Goal: Task Accomplishment & Management: Manage account settings

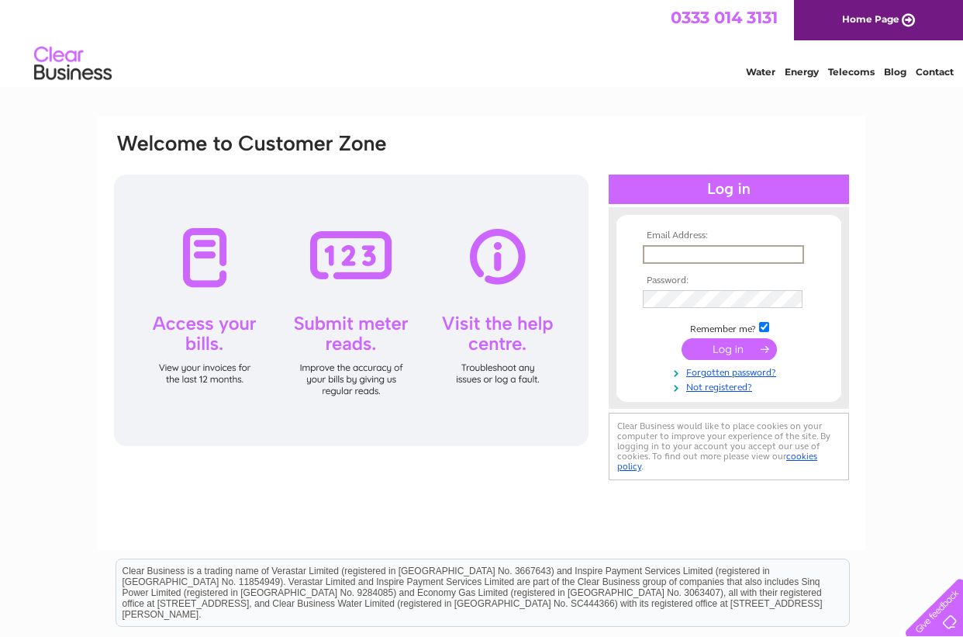
type input "[EMAIL_ADDRESS][DOMAIN_NAME]"
click at [712, 347] on input "submit" at bounding box center [729, 348] width 95 height 22
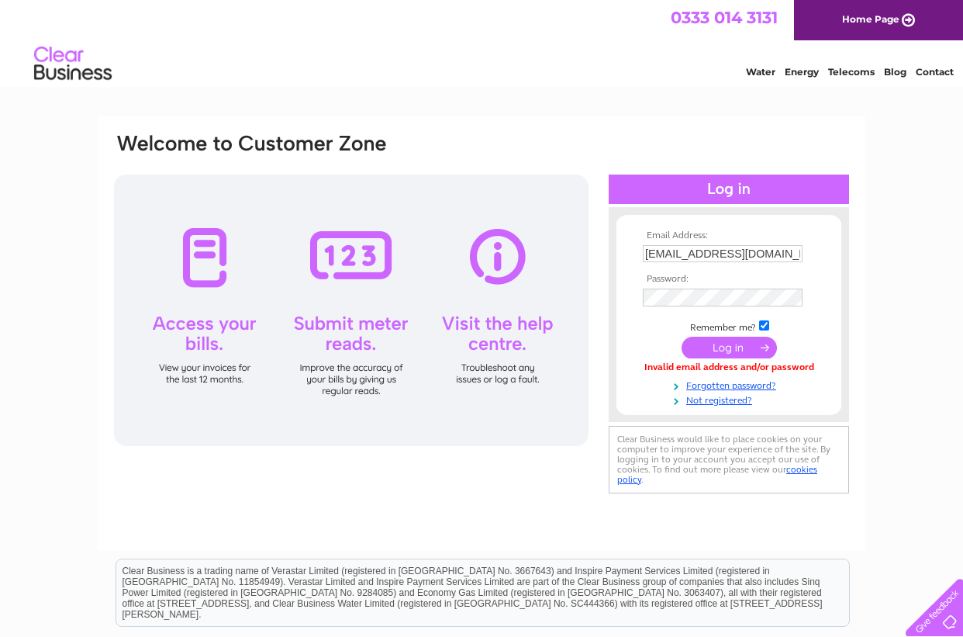
click at [723, 349] on input "submit" at bounding box center [729, 348] width 95 height 22
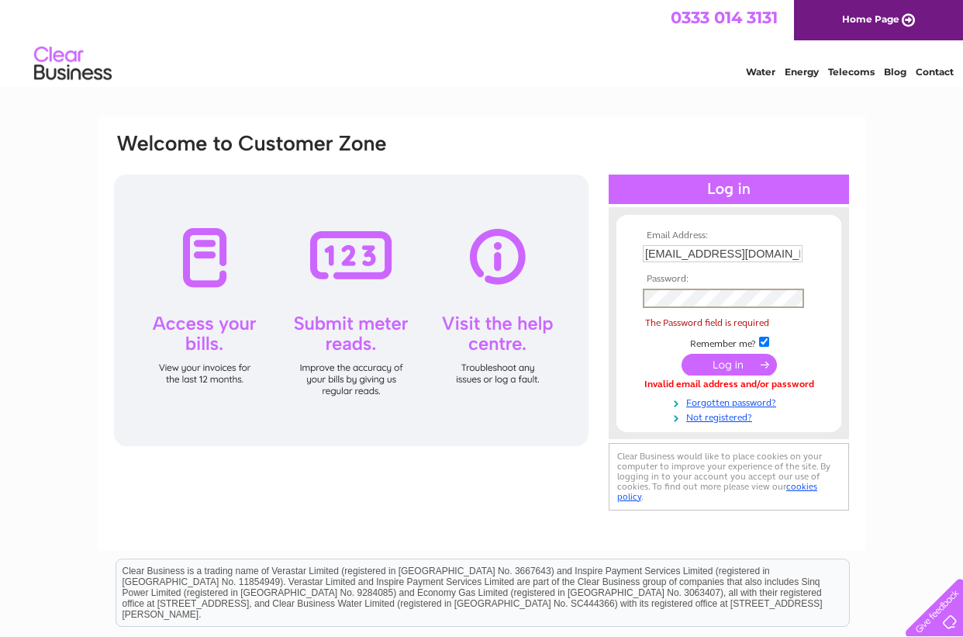
click at [859, 273] on div "Email Address: Craigcrookpropertymanager@gmail.com Password: Forgotten password?" at bounding box center [482, 333] width 768 height 434
click at [710, 399] on link "Forgotten password?" at bounding box center [731, 401] width 176 height 15
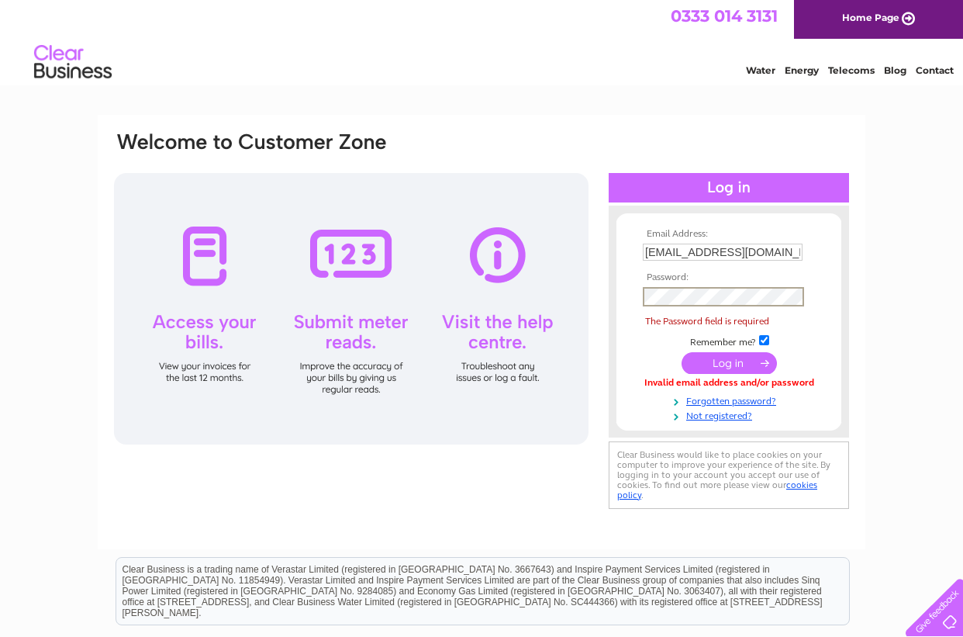
click at [767, 339] on input "checkbox" at bounding box center [764, 340] width 10 height 10
checkbox input "false"
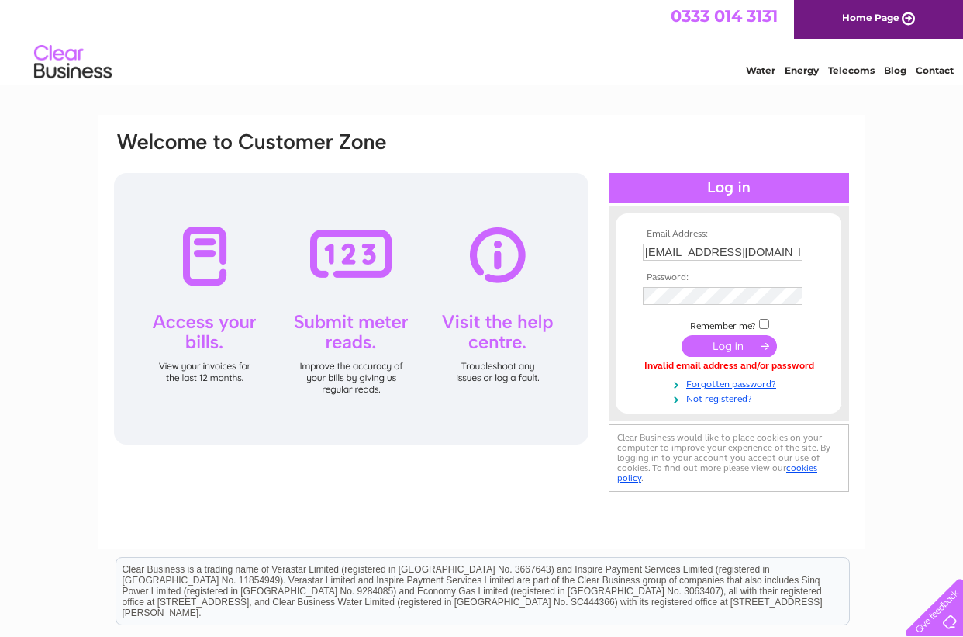
click at [732, 344] on input "submit" at bounding box center [729, 346] width 95 height 22
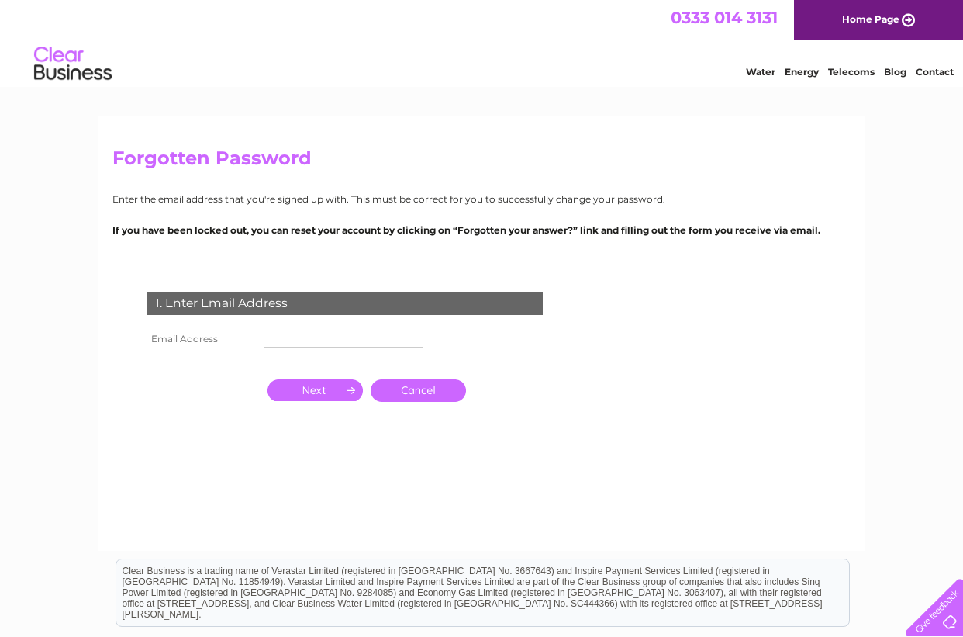
click at [288, 333] on input "text" at bounding box center [344, 338] width 160 height 17
type input "craigcrookpropertymanager"
type input "[EMAIL_ADDRESS][DOMAIN_NAME]"
click at [304, 389] on input "button" at bounding box center [315, 390] width 95 height 22
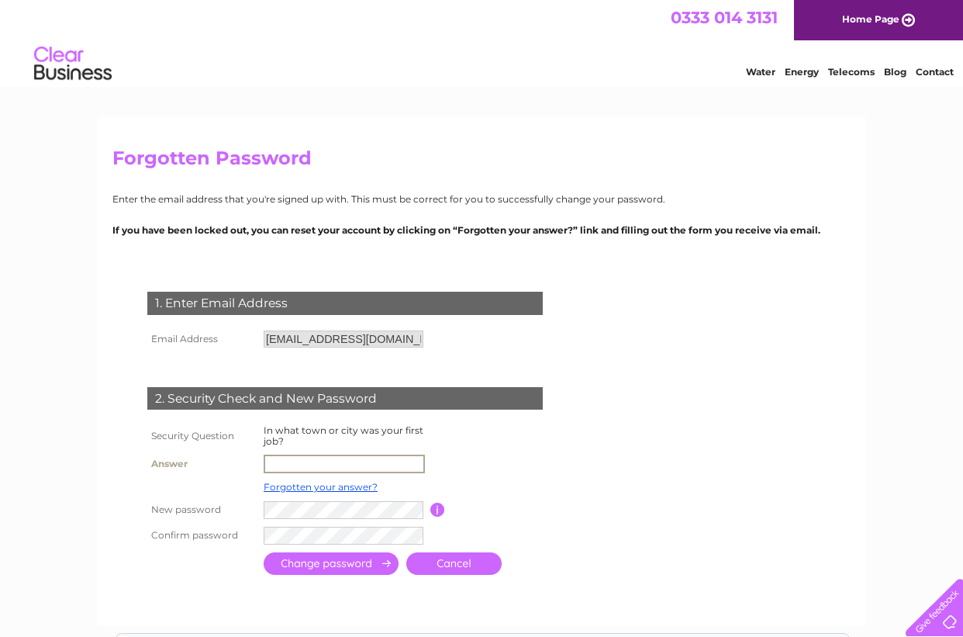
click at [307, 456] on input "text" at bounding box center [344, 463] width 161 height 19
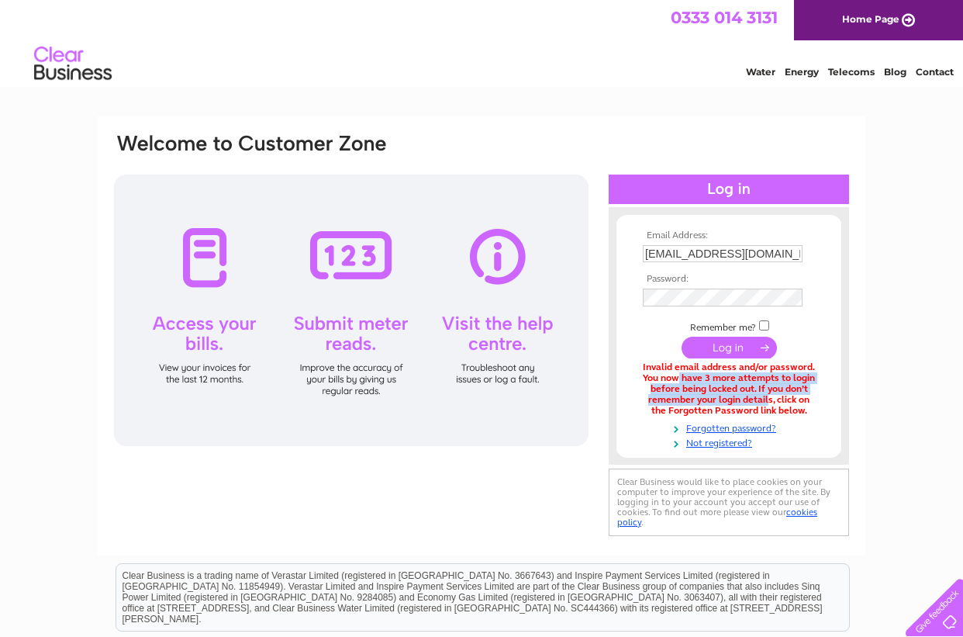
drag, startPoint x: 687, startPoint y: 369, endPoint x: 727, endPoint y: 382, distance: 42.4
click at [736, 380] on div "Invalid email address and/or password. You now have 3 more attempts to login be…" at bounding box center [729, 389] width 172 height 54
click at [671, 383] on div "Invalid email address and/or password. You now have 3 more attempts to login be…" at bounding box center [729, 389] width 172 height 54
drag, startPoint x: 701, startPoint y: 389, endPoint x: 804, endPoint y: 399, distance: 103.6
click at [804, 399] on div "Invalid email address and/or password. You now have 3 more attempts to login be…" at bounding box center [729, 389] width 172 height 54
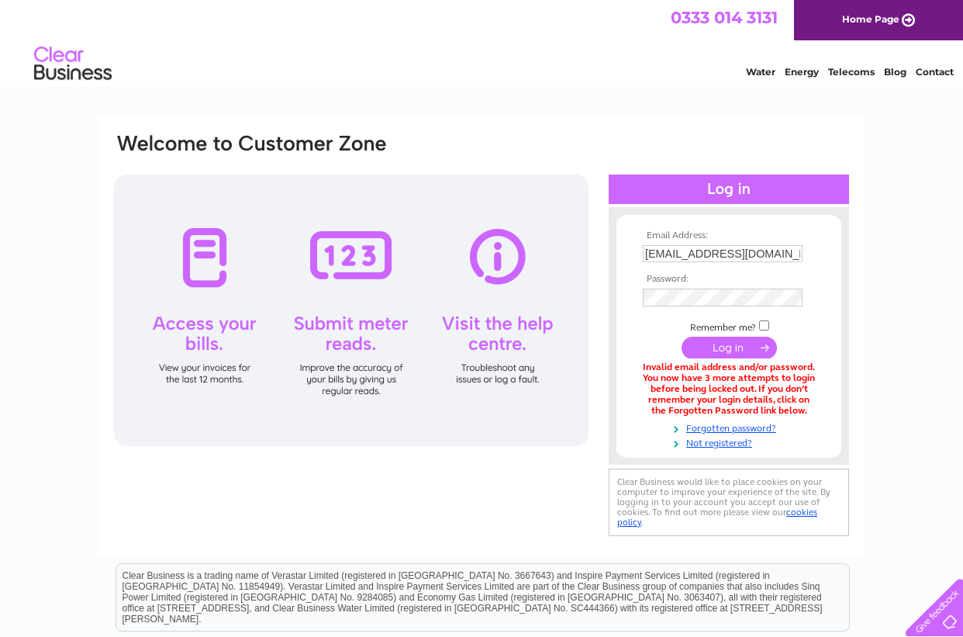
click at [804, 399] on div "Invalid email address and/or password. You now have 3 more attempts to login be…" at bounding box center [729, 389] width 172 height 54
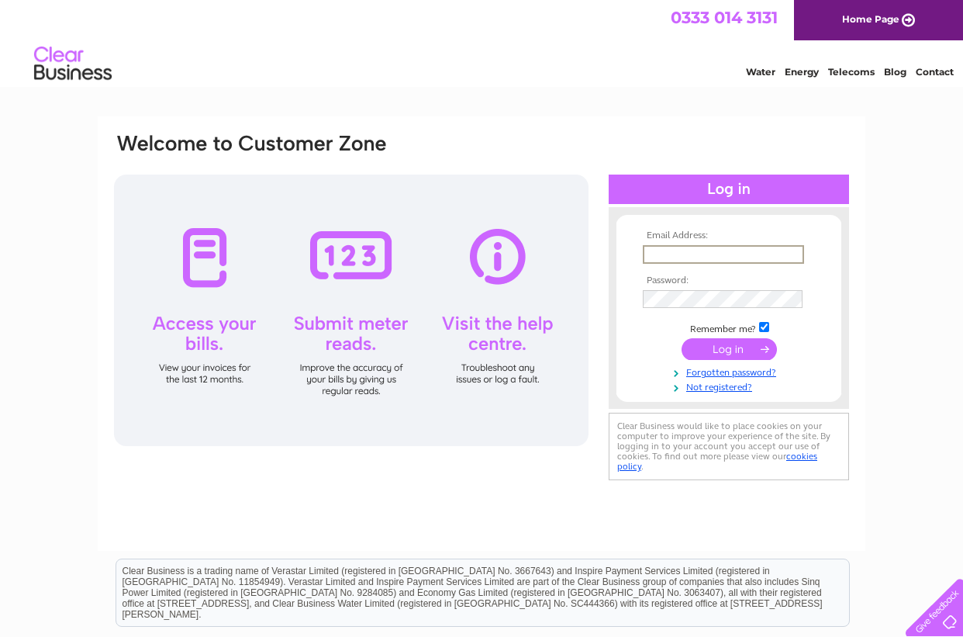
click at [593, 154] on div "Email Address: Password:" at bounding box center [481, 308] width 738 height 352
click at [691, 263] on td at bounding box center [729, 253] width 180 height 25
click at [676, 256] on input "text" at bounding box center [723, 253] width 160 height 17
type input "[EMAIL_ADDRESS][DOMAIN_NAME]"
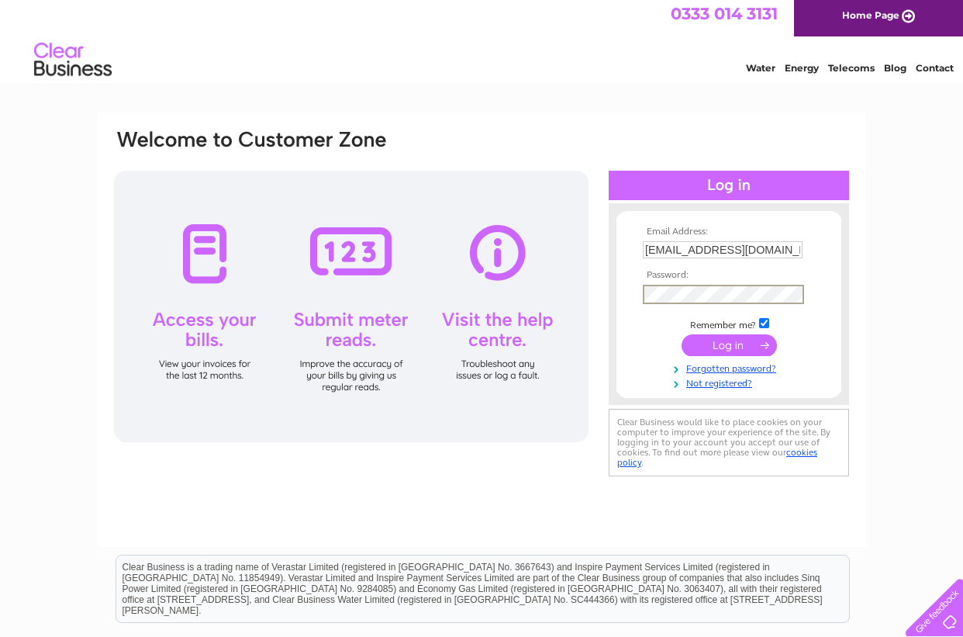
scroll to position [1, 0]
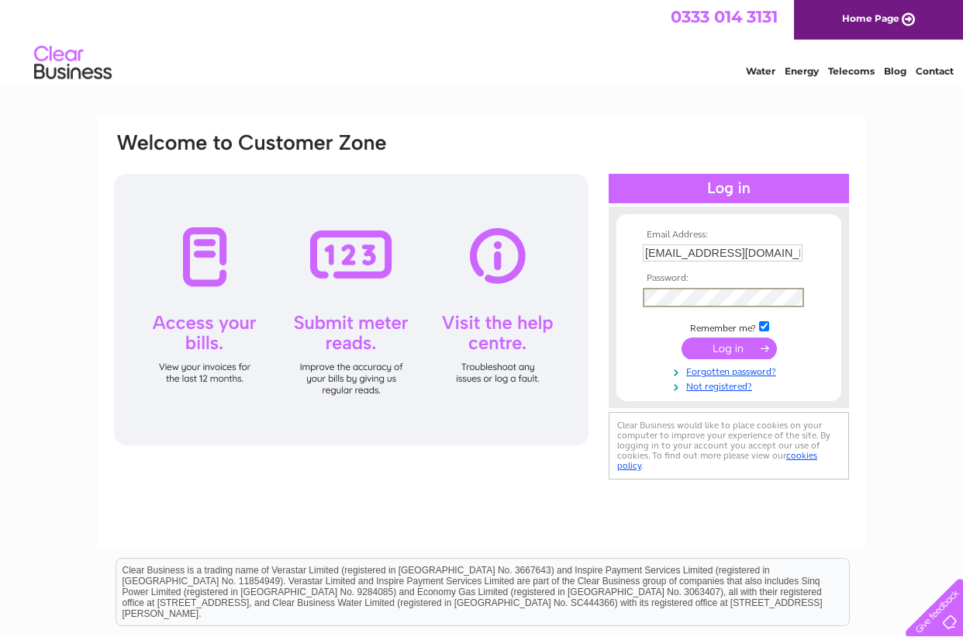
click at [592, 293] on div "Email Address: Craigcrookpropertymanager@gmail.com Password: Forgotten password?" at bounding box center [481, 307] width 738 height 352
click at [590, 298] on div "Email Address: Craigcrookpropertymanager@gmail.com Password: Forgotten password?" at bounding box center [481, 307] width 738 height 352
click at [423, 453] on div "Email Address: Craigcrookpropertymanager@gmail.com Password: Forgotten password?" at bounding box center [481, 307] width 738 height 352
click at [627, 295] on form "Email Address: Craigcrookpropertymanager@gmail.com Password:" at bounding box center [729, 311] width 225 height 163
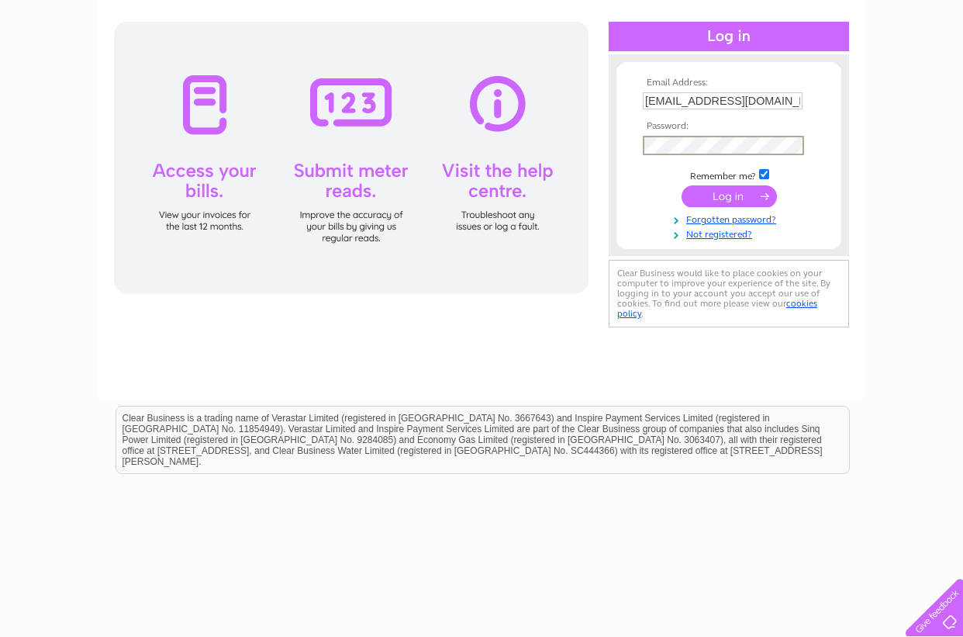
scroll to position [190, 0]
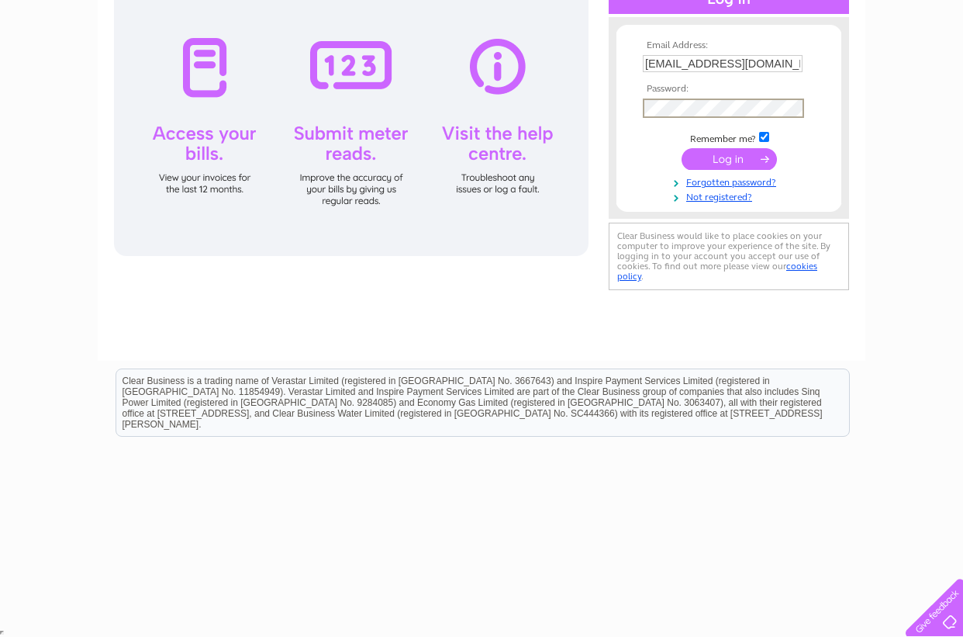
click at [709, 157] on input "submit" at bounding box center [729, 159] width 95 height 22
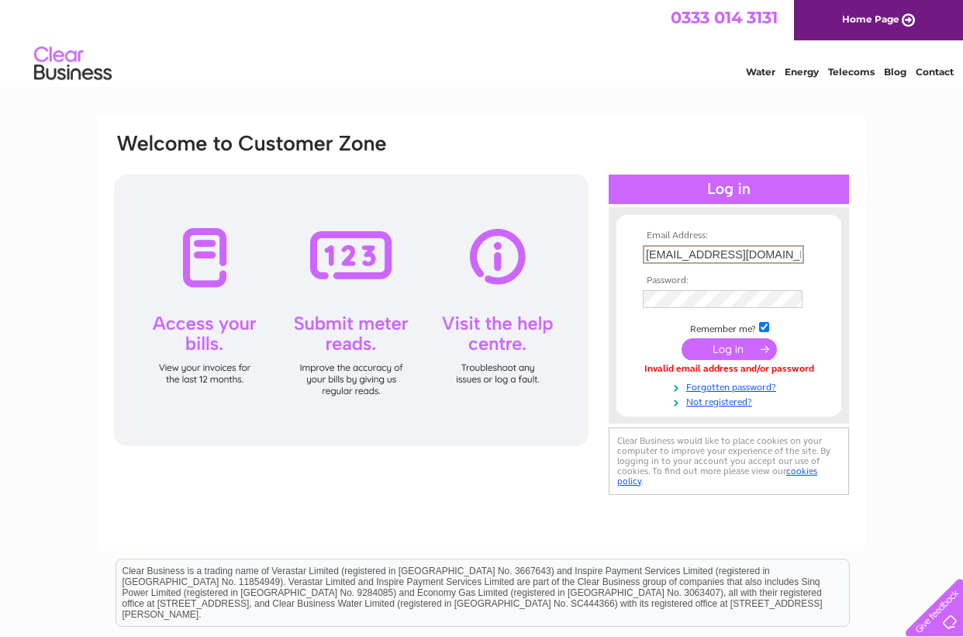
click at [613, 329] on div "Email Address: Craigcrookpropertymanager@gmail.com Password:" at bounding box center [729, 315] width 240 height 185
click at [699, 344] on input "submit" at bounding box center [729, 349] width 95 height 22
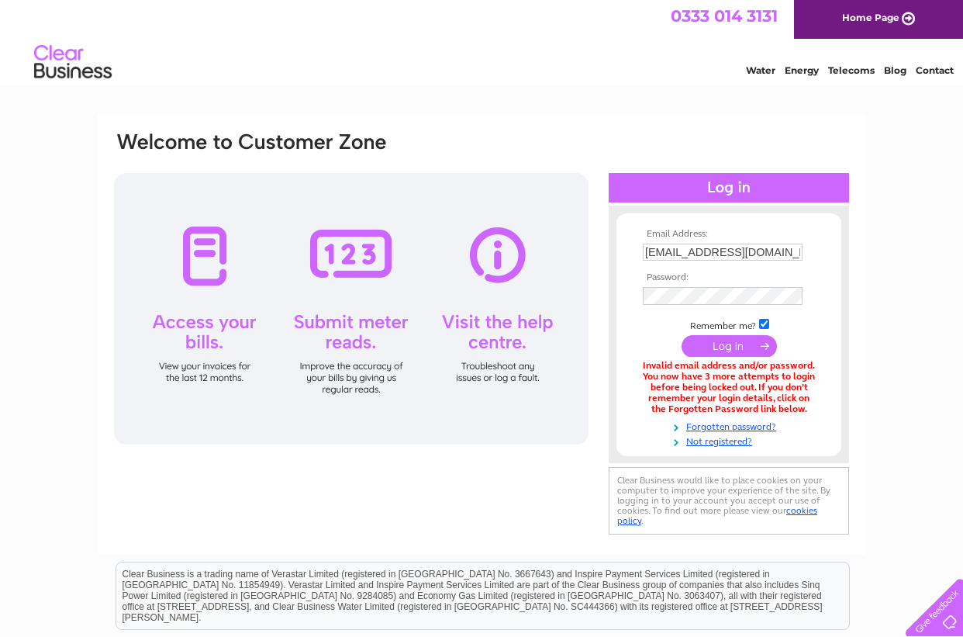
scroll to position [5, 0]
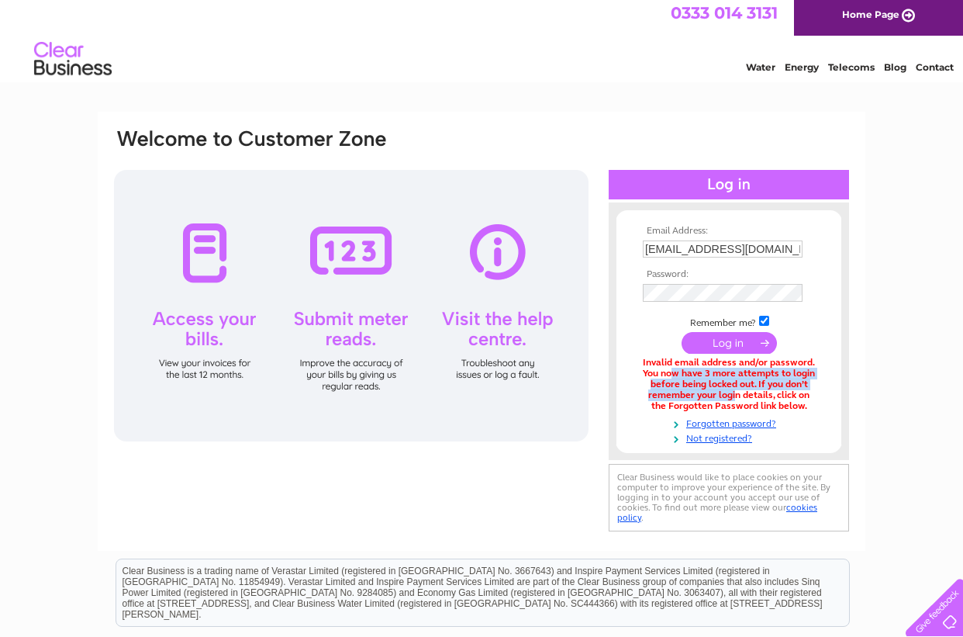
drag, startPoint x: 645, startPoint y: 364, endPoint x: 702, endPoint y: 382, distance: 59.6
click at [702, 382] on div "Invalid email address and/or password. You now have 3 more attempts to login be…" at bounding box center [729, 385] width 172 height 54
click at [687, 391] on div "Invalid email address and/or password. You now have 3 more attempts to login be…" at bounding box center [729, 385] width 172 height 54
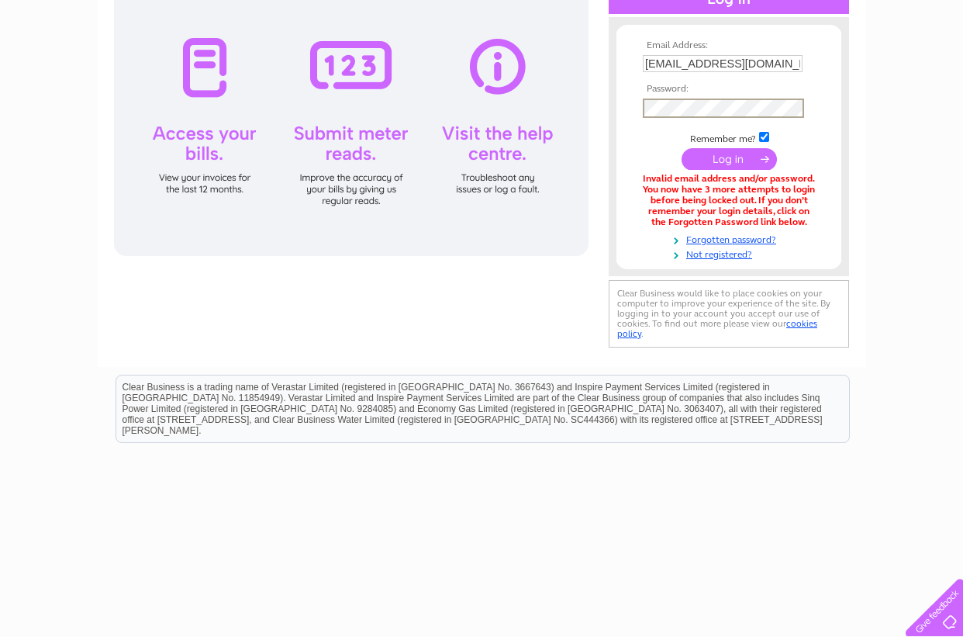
scroll to position [186, 0]
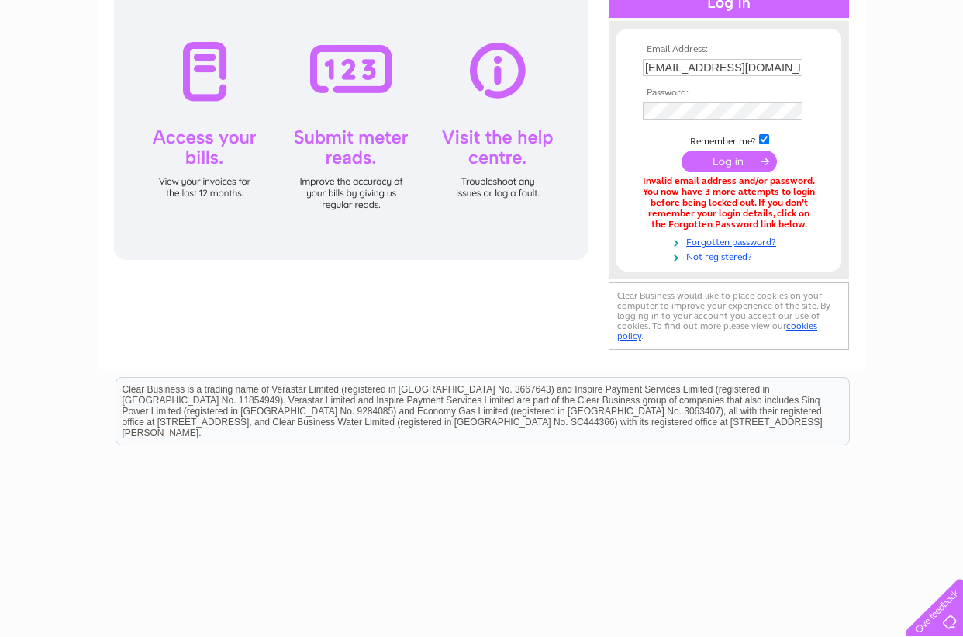
click at [701, 154] on input "submit" at bounding box center [729, 161] width 95 height 22
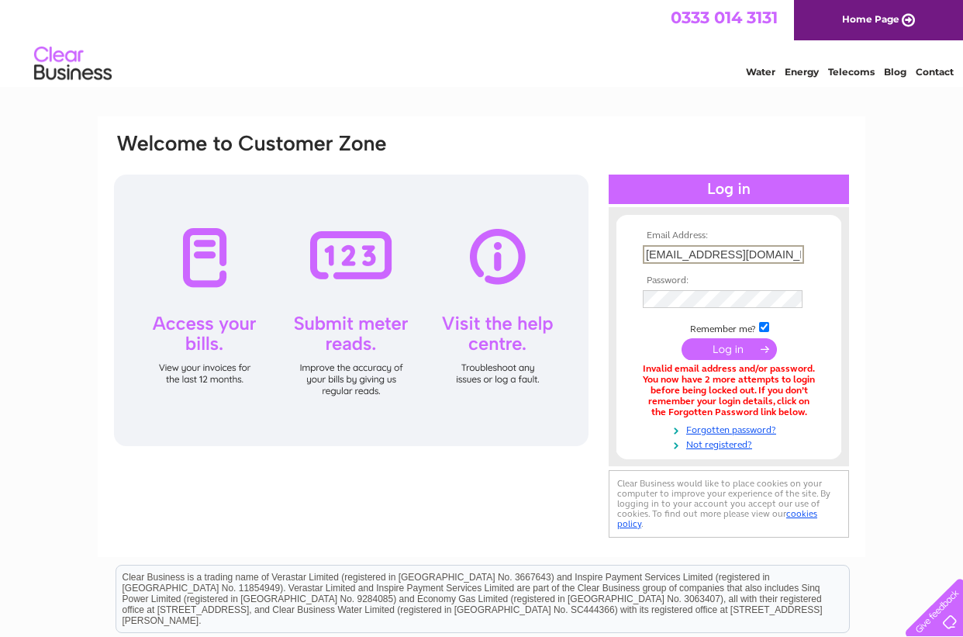
scroll to position [0, 75]
click at [669, 295] on tbody "Email Address: [EMAIL_ADDRESS][DOMAIN_NAME] Password: Remember me? Forgotten pa…" at bounding box center [729, 340] width 180 height 220
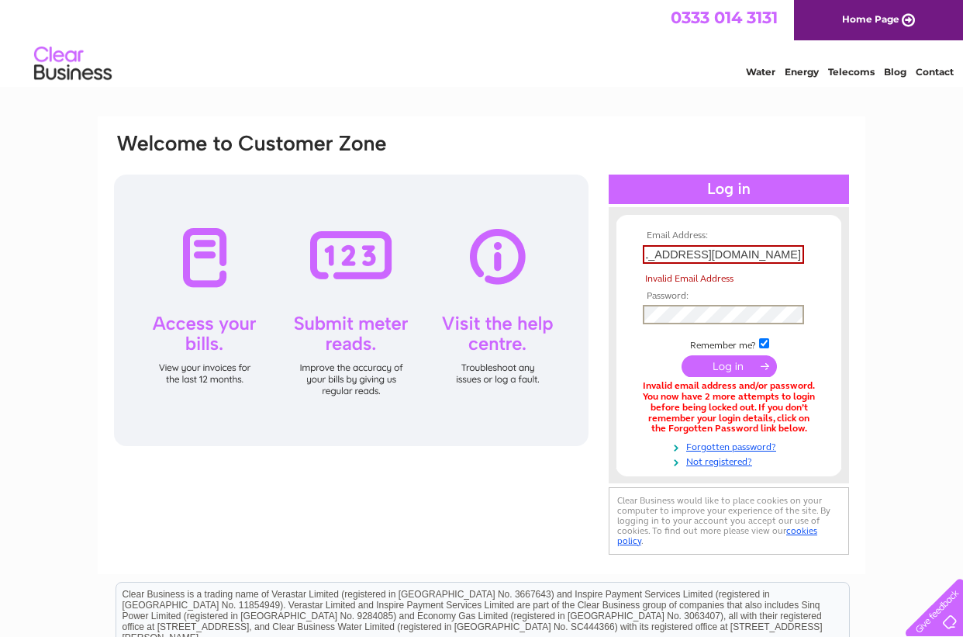
scroll to position [0, 0]
click at [724, 364] on input "submit" at bounding box center [729, 366] width 95 height 22
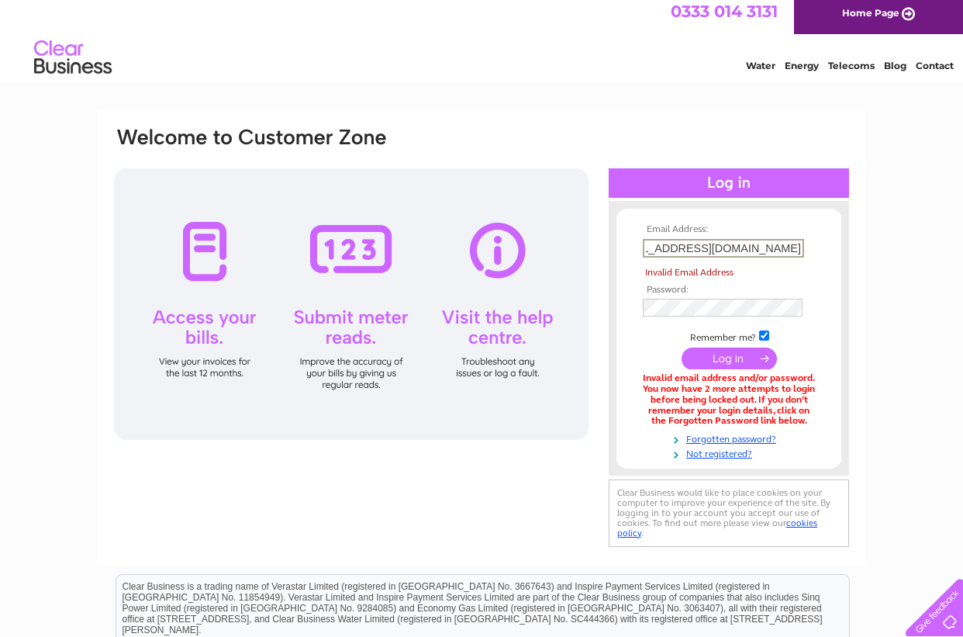
scroll to position [7, 1]
click at [730, 352] on input "submit" at bounding box center [729, 358] width 95 height 22
drag, startPoint x: 717, startPoint y: 247, endPoint x: 489, endPoint y: 231, distance: 228.6
click at [489, 231] on div "Email Address: craigcrookpropertymanager@gmail.com Invalid Email Address Passwo…" at bounding box center [481, 337] width 738 height 425
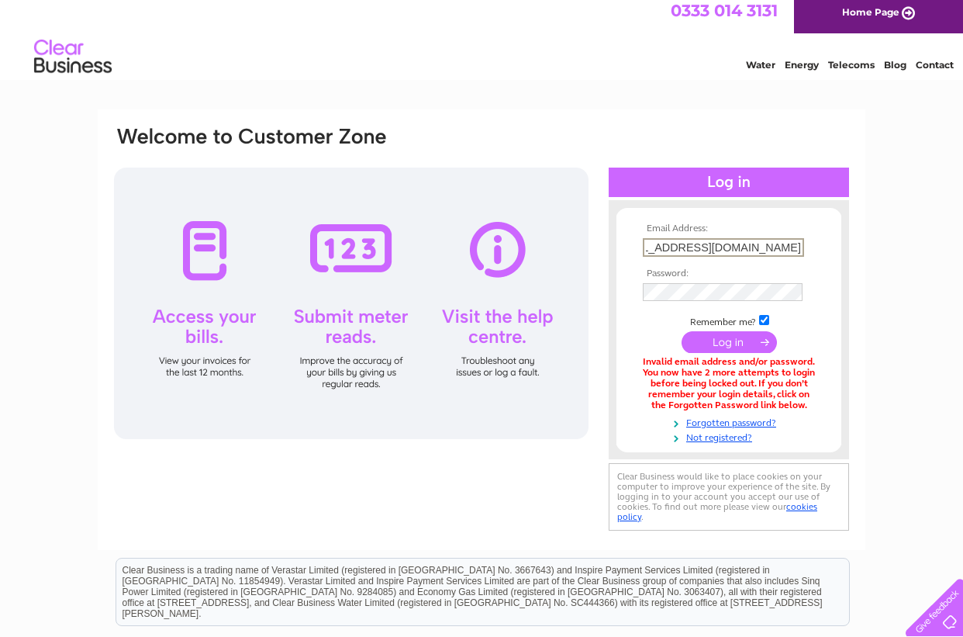
type input "[EMAIL_ADDRESS][DOMAIN_NAME]"
click at [735, 340] on input "submit" at bounding box center [729, 341] width 95 height 22
click at [755, 337] on input "submit" at bounding box center [729, 341] width 95 height 22
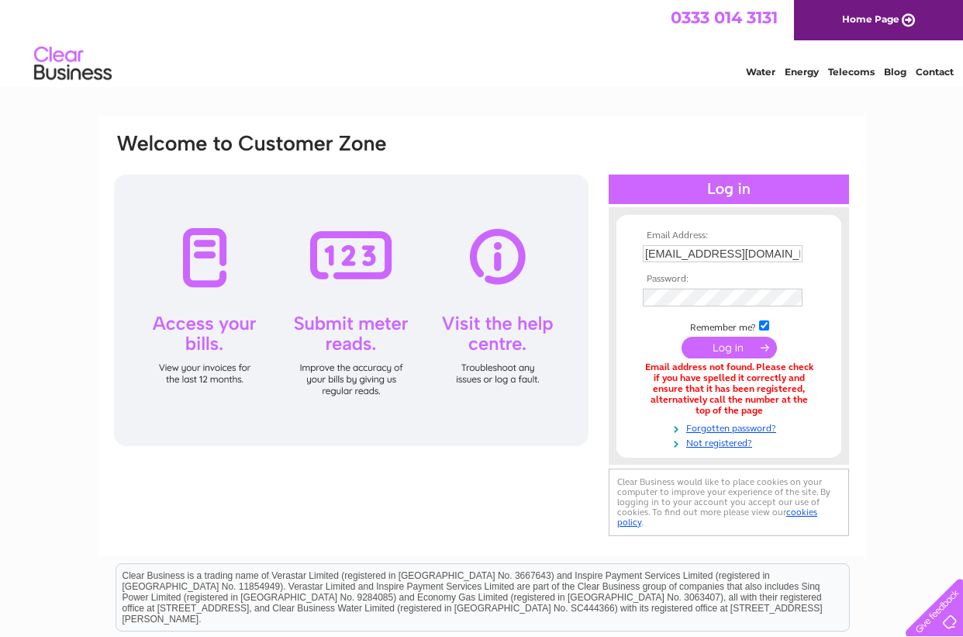
scroll to position [0, 45]
click at [729, 347] on input "submit" at bounding box center [729, 348] width 95 height 22
click at [199, 271] on div at bounding box center [351, 309] width 475 height 271
click at [706, 423] on link "Forgotten password?" at bounding box center [731, 427] width 176 height 15
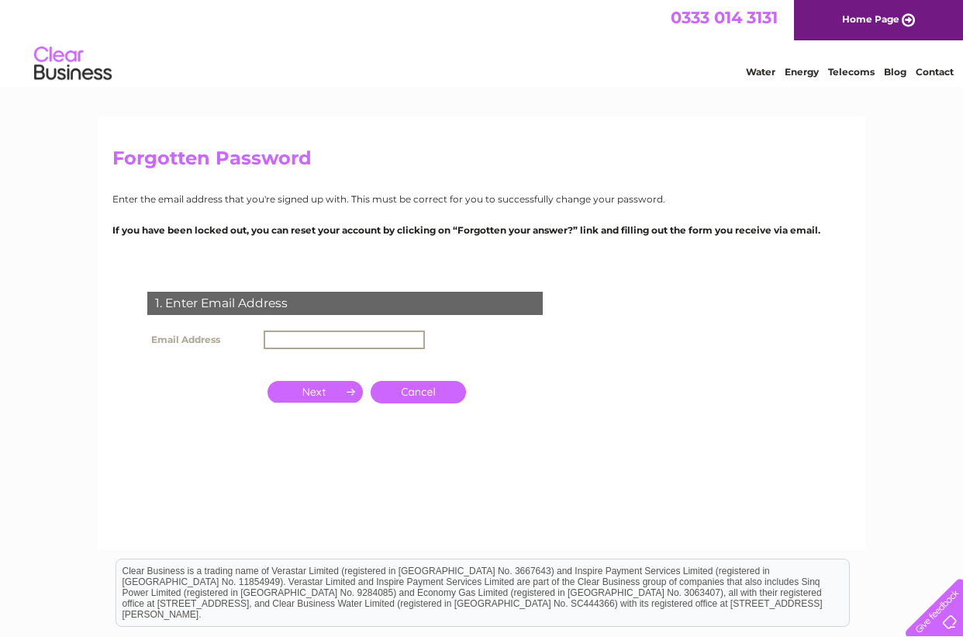
click at [375, 338] on input "text" at bounding box center [344, 339] width 161 height 19
type input "cr"
type input "Craigcrookpropertymanager@gmail.com"
click at [333, 384] on input "button" at bounding box center [315, 390] width 95 height 22
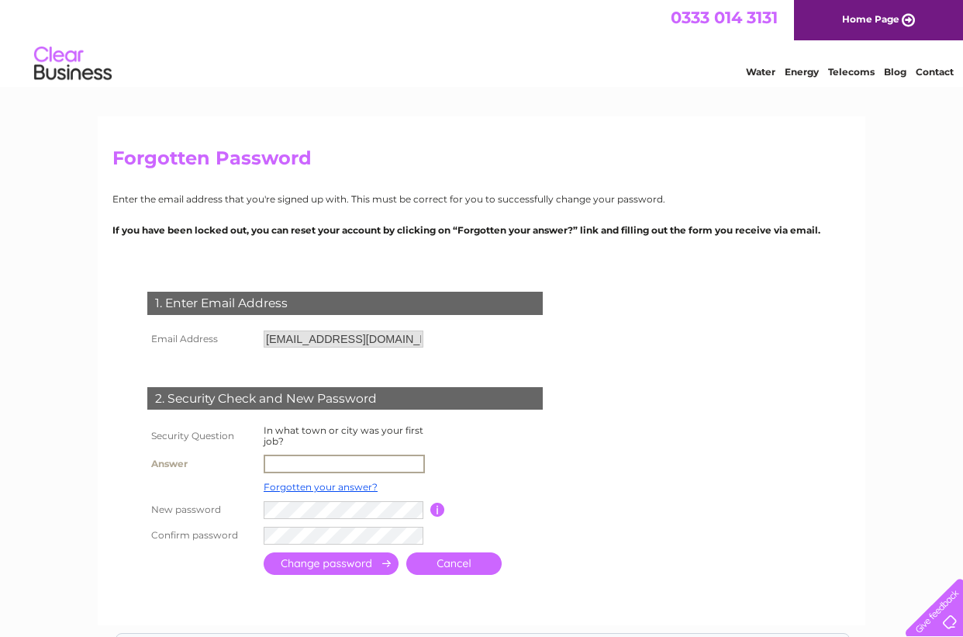
click at [344, 460] on input "text" at bounding box center [344, 463] width 161 height 19
type input "Edinburgh"
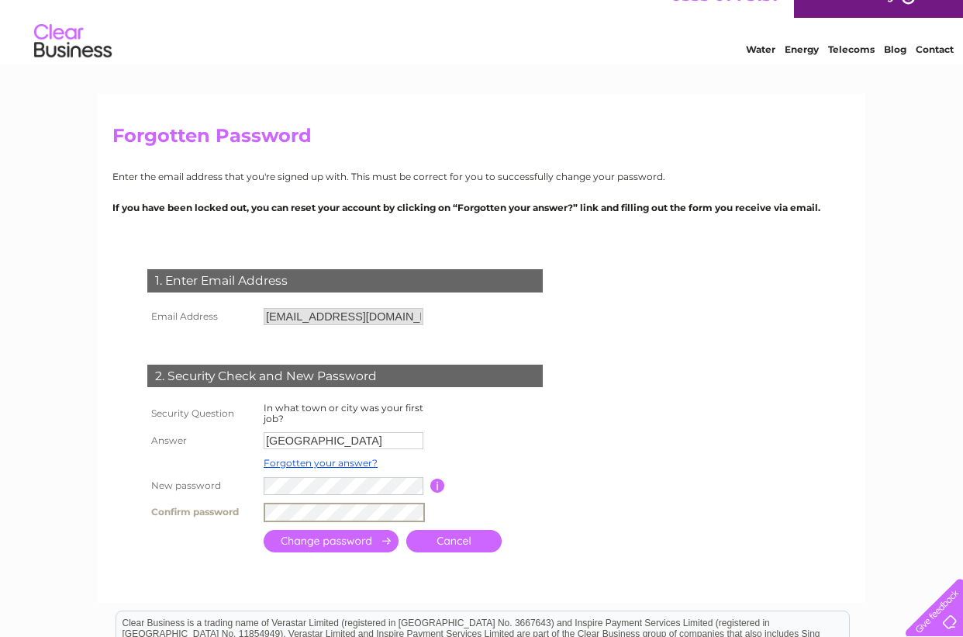
scroll to position [21, 0]
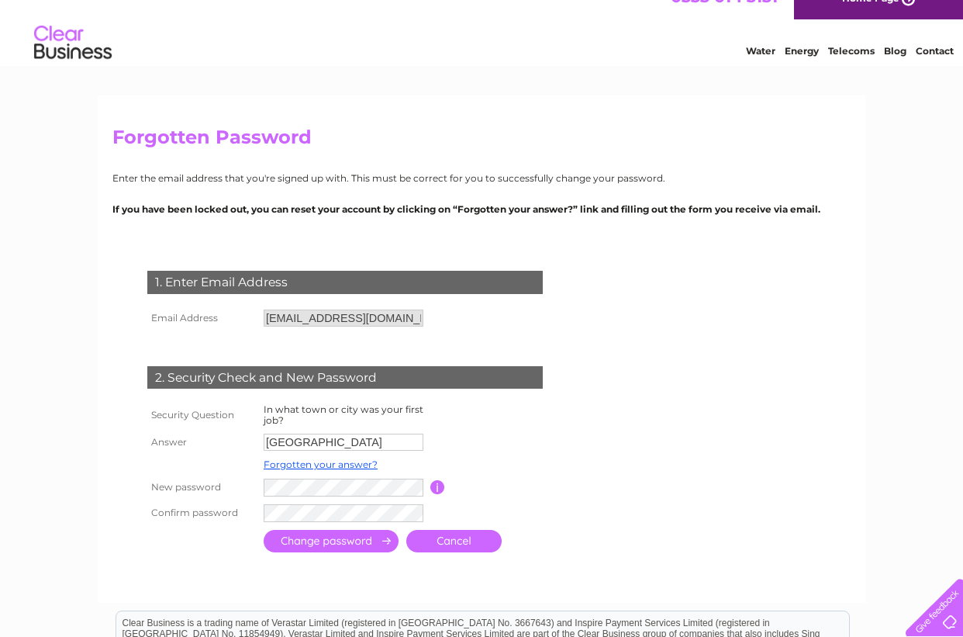
click at [320, 534] on input "submit" at bounding box center [331, 541] width 135 height 22
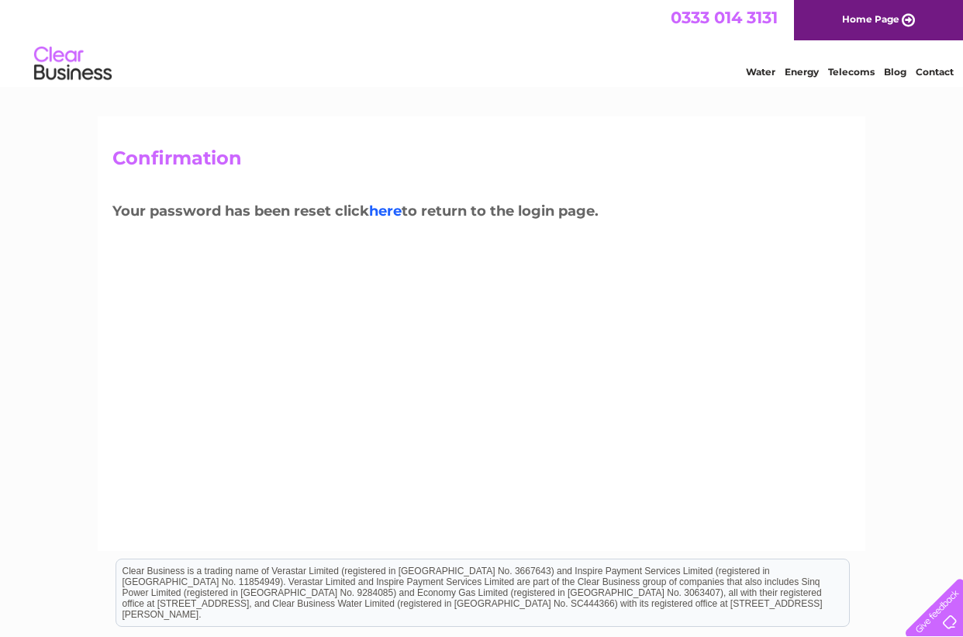
click at [391, 209] on link "here" at bounding box center [385, 210] width 33 height 17
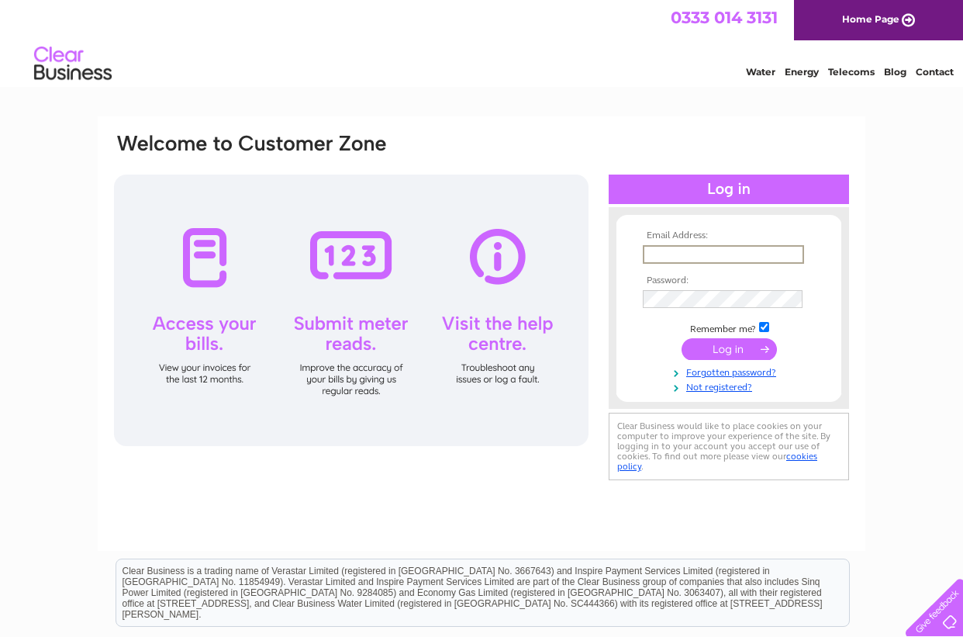
type input "[EMAIL_ADDRESS][DOMAIN_NAME]"
click at [727, 350] on input "submit" at bounding box center [729, 348] width 95 height 22
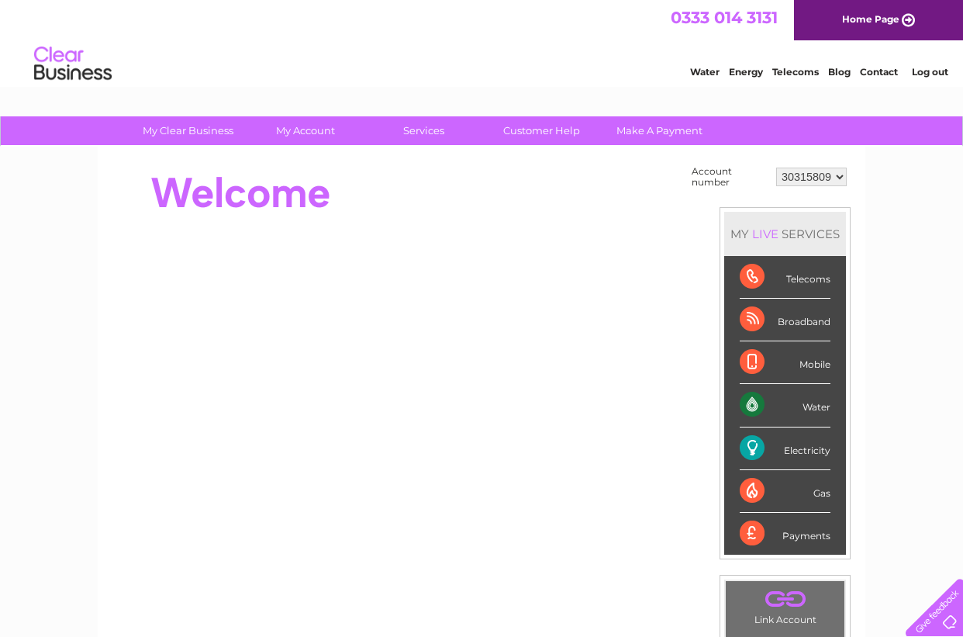
click at [807, 409] on div "Water" at bounding box center [785, 405] width 91 height 43
drag, startPoint x: 807, startPoint y: 409, endPoint x: 765, endPoint y: 413, distance: 42.0
click at [800, 412] on div "Water" at bounding box center [785, 405] width 91 height 43
click at [752, 406] on div "Water" at bounding box center [785, 405] width 91 height 43
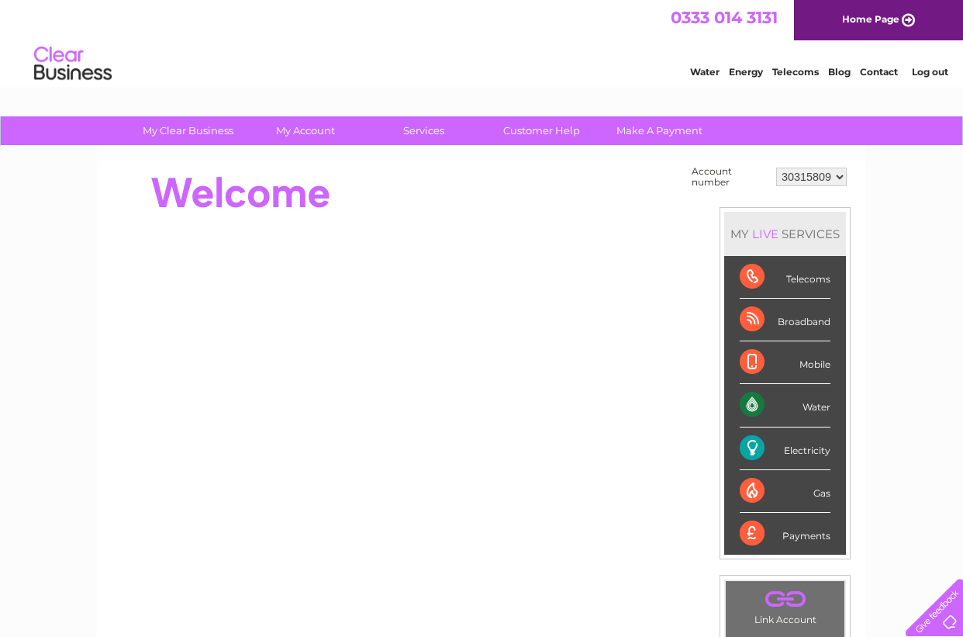
click at [803, 453] on div "Electricity" at bounding box center [785, 448] width 91 height 43
click at [803, 451] on div "Electricity" at bounding box center [785, 448] width 91 height 43
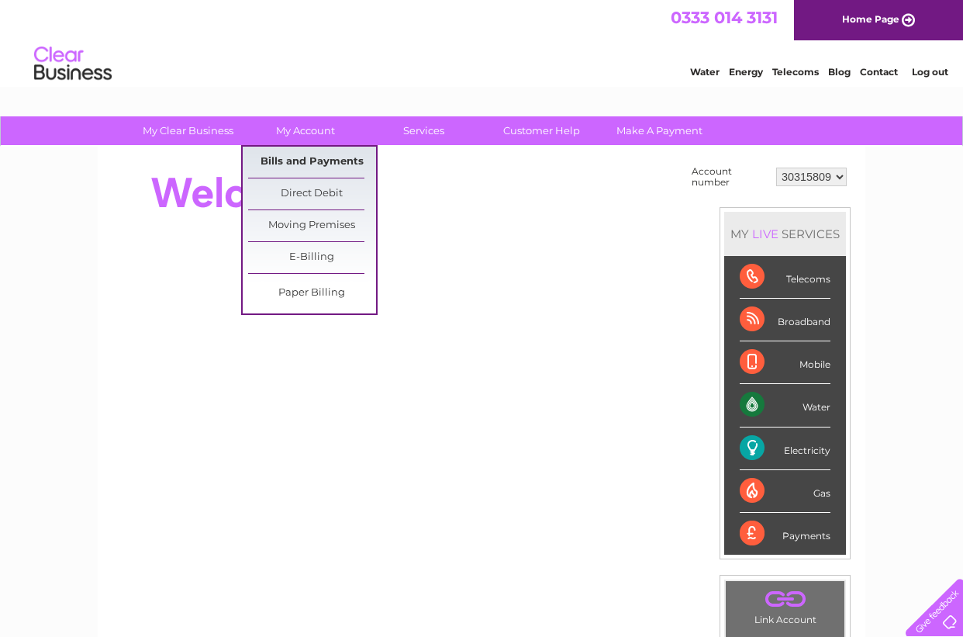
click at [301, 155] on link "Bills and Payments" at bounding box center [312, 162] width 128 height 31
click at [301, 156] on link "Bills and Payments" at bounding box center [312, 162] width 128 height 31
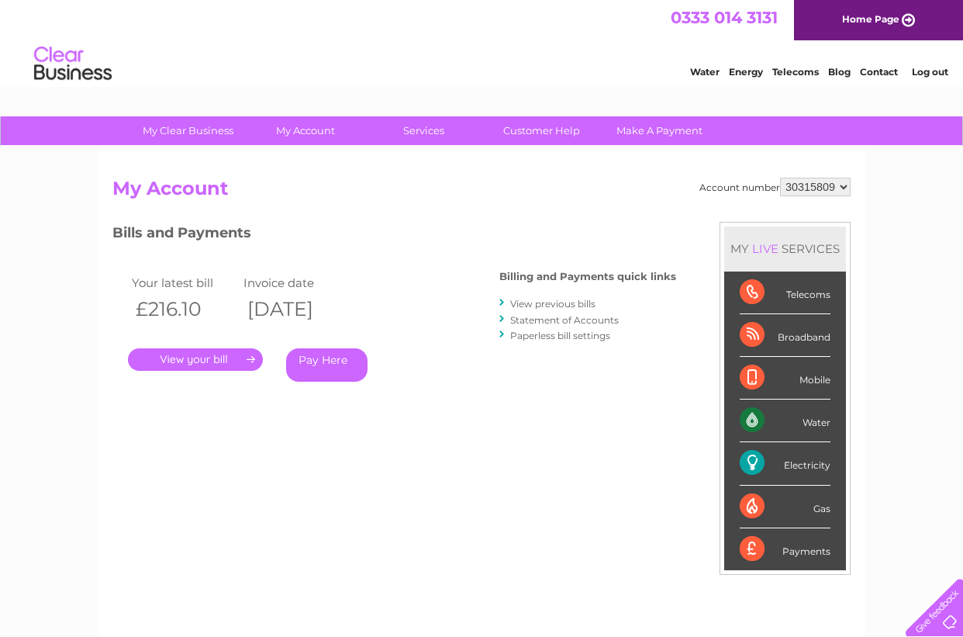
click at [202, 356] on link "." at bounding box center [195, 359] width 135 height 22
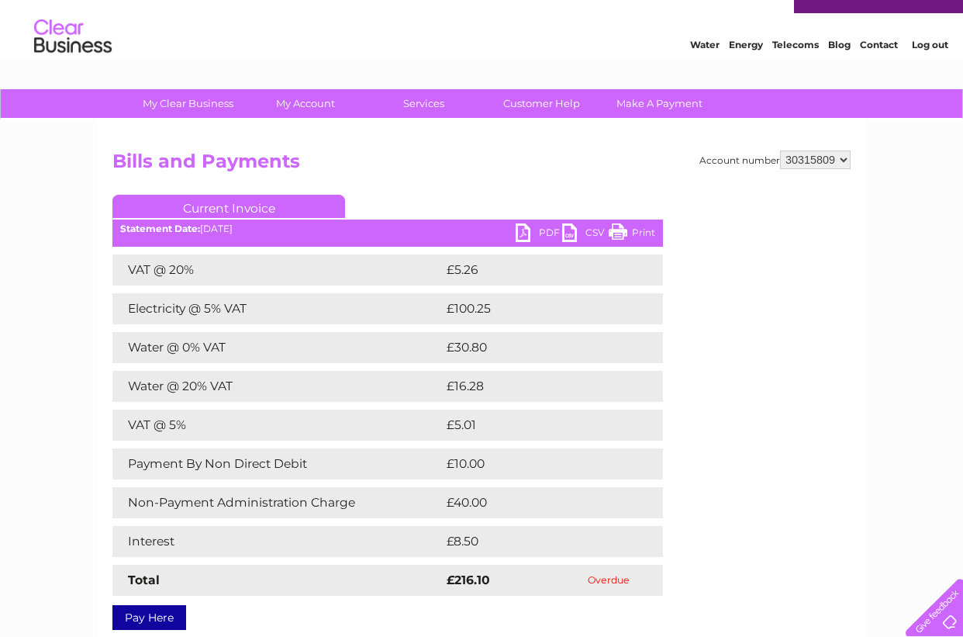
scroll to position [39, 1]
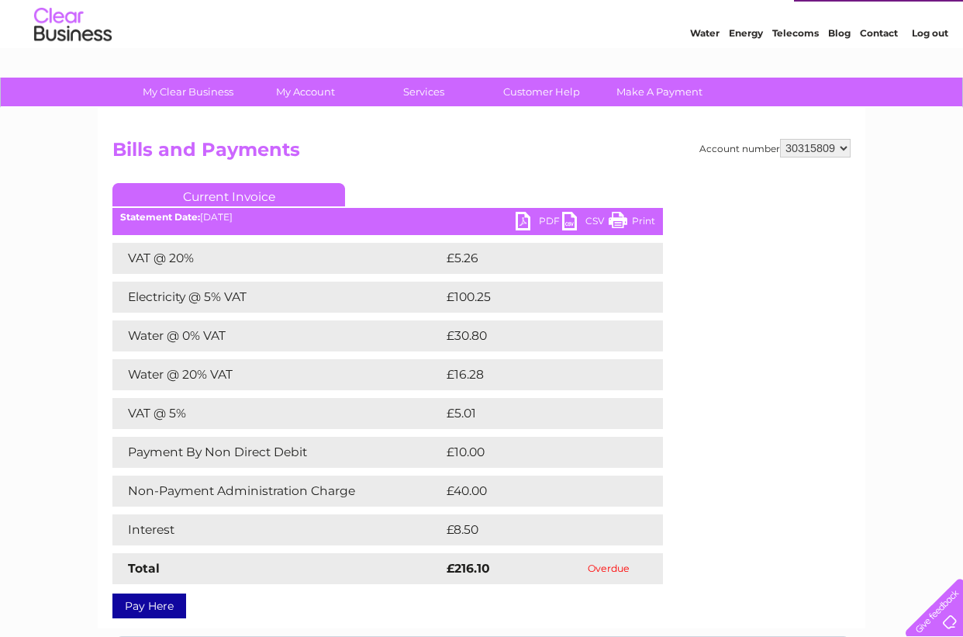
click at [548, 217] on link "PDF" at bounding box center [539, 223] width 47 height 22
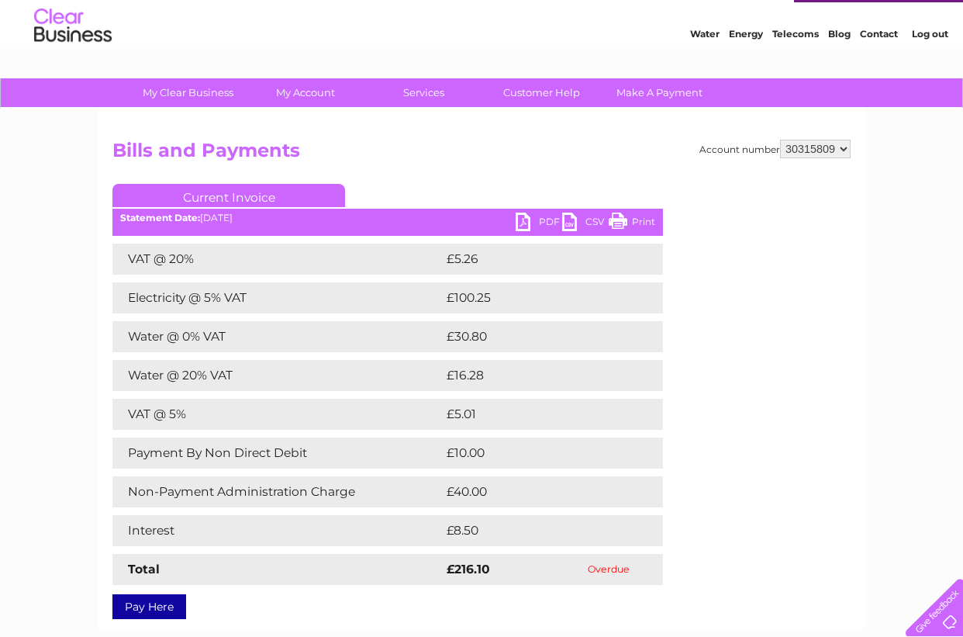
click at [548, 217] on link "PDF" at bounding box center [539, 223] width 47 height 22
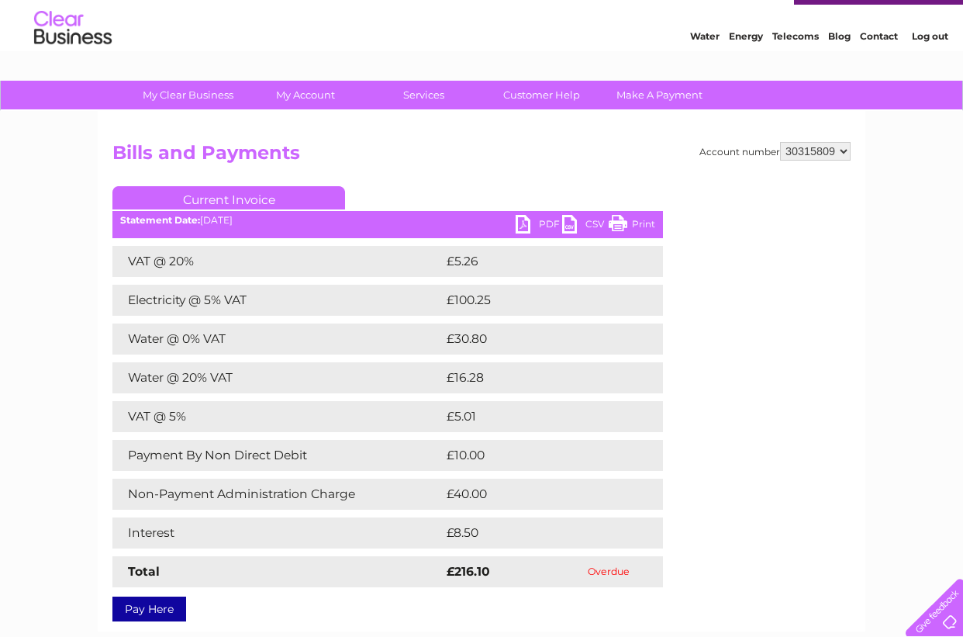
scroll to position [35, 0]
click at [636, 223] on link "Print" at bounding box center [632, 227] width 47 height 22
